Goal: Find contact information: Find contact information

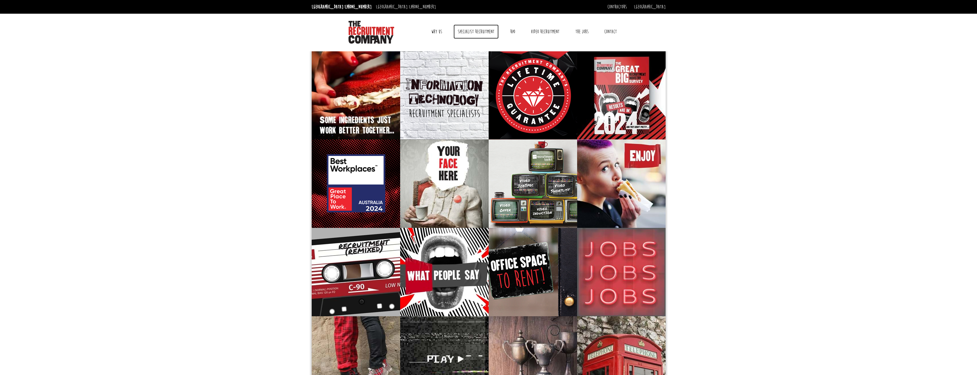
click at [478, 33] on link "Specialist Recruitment" at bounding box center [476, 32] width 45 height 14
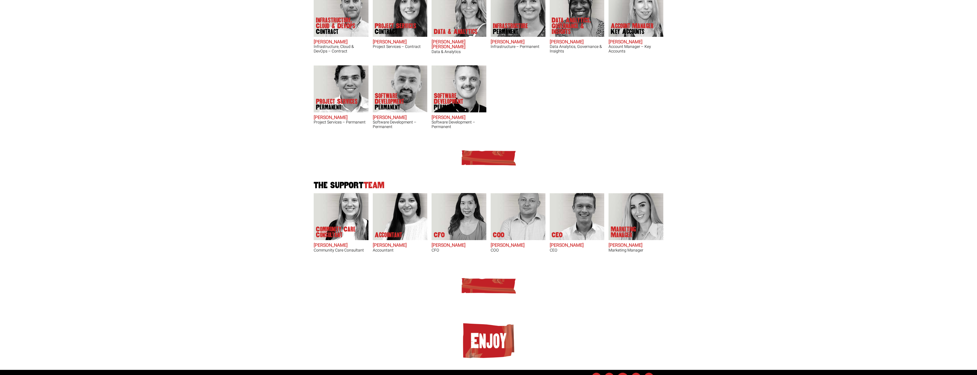
scroll to position [124, 0]
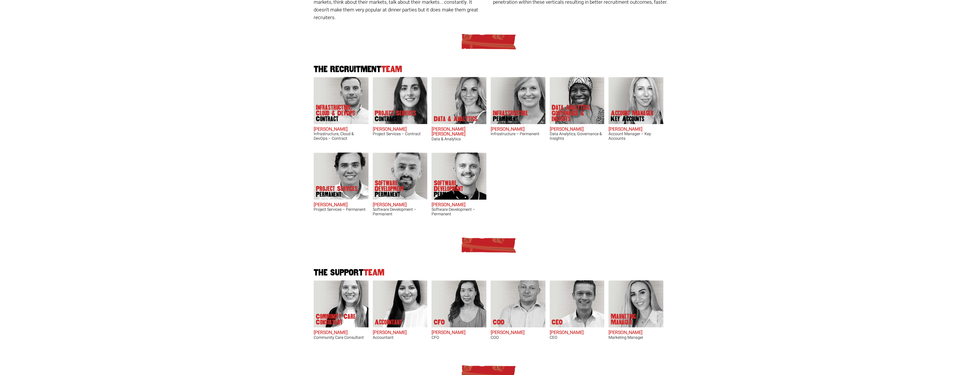
click at [770, 185] on body "[GEOGRAPHIC_DATA]: [PHONE_NUMBER] [GEOGRAPHIC_DATA]: [PHONE_NUMBER] Contractors…" at bounding box center [488, 185] width 977 height 618
click at [776, 181] on body "[GEOGRAPHIC_DATA]: [PHONE_NUMBER] [GEOGRAPHIC_DATA]: [PHONE_NUMBER] Contractors…" at bounding box center [488, 185] width 977 height 618
click at [230, 130] on body "[GEOGRAPHIC_DATA]: [PHONE_NUMBER] [GEOGRAPHIC_DATA]: [PHONE_NUMBER] Contractors…" at bounding box center [488, 185] width 977 height 618
click at [232, 128] on body "[GEOGRAPHIC_DATA]: [PHONE_NUMBER] [GEOGRAPHIC_DATA]: [PHONE_NUMBER] Contractors…" at bounding box center [488, 185] width 977 height 618
click at [231, 119] on body "[GEOGRAPHIC_DATA]: [PHONE_NUMBER] [GEOGRAPHIC_DATA]: [PHONE_NUMBER] Contractors…" at bounding box center [488, 185] width 977 height 618
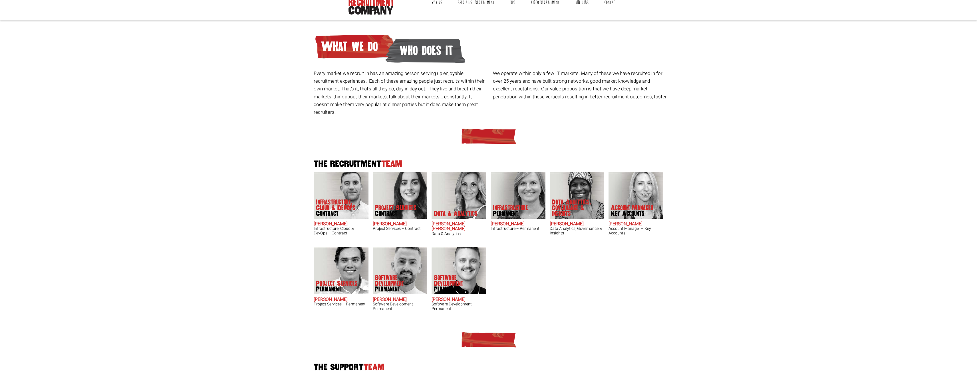
scroll to position [116, 0]
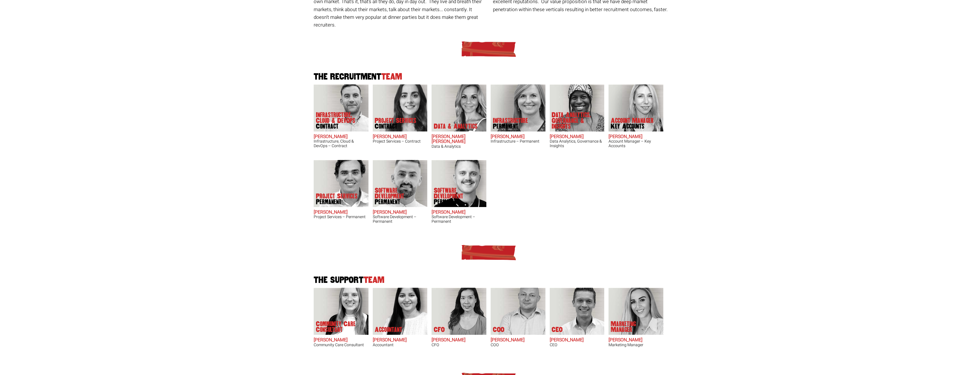
click at [733, 206] on body "[GEOGRAPHIC_DATA]: [PHONE_NUMBER] [GEOGRAPHIC_DATA]: [PHONE_NUMBER] Contractors…" at bounding box center [488, 193] width 977 height 618
click at [729, 206] on body "[GEOGRAPHIC_DATA]: [PHONE_NUMBER] [GEOGRAPHIC_DATA]: [PHONE_NUMBER] Contractors…" at bounding box center [488, 193] width 977 height 618
click at [726, 200] on body "[GEOGRAPHIC_DATA]: [PHONE_NUMBER] [GEOGRAPHIC_DATA]: [PHONE_NUMBER] Contractors…" at bounding box center [488, 193] width 977 height 618
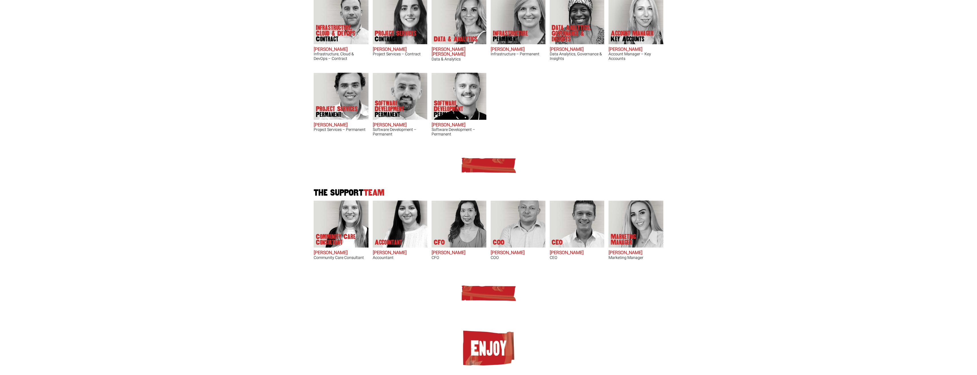
scroll to position [240, 0]
